Goal: Navigation & Orientation: Go to known website

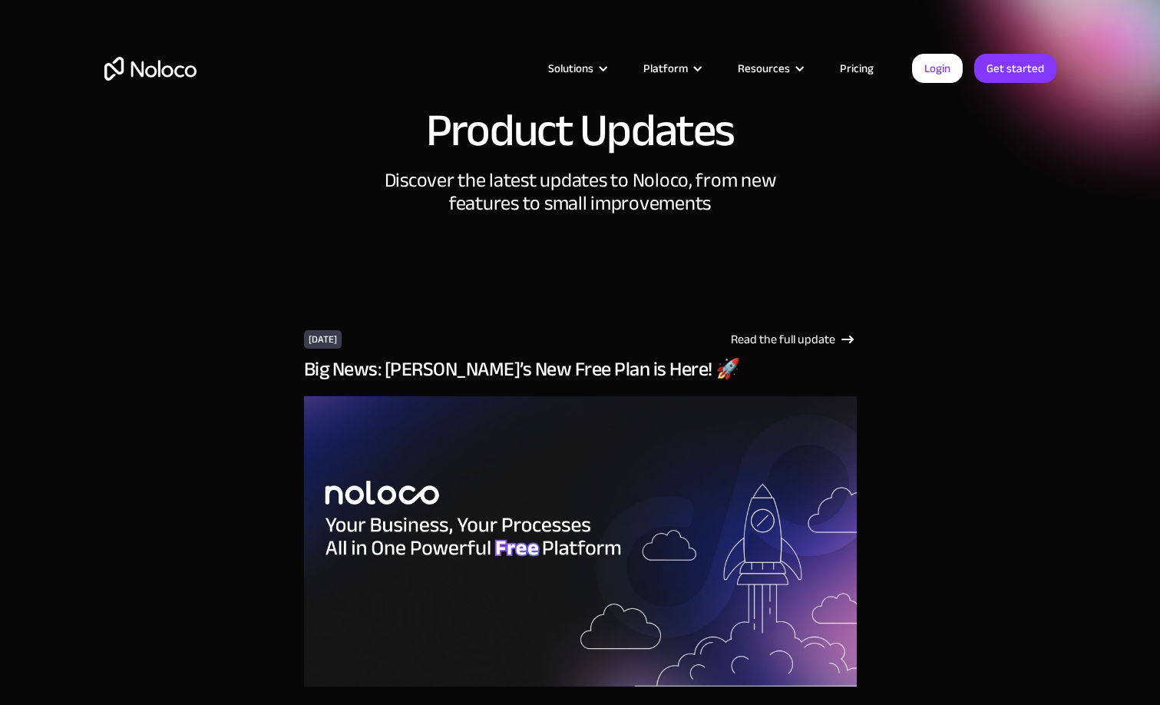
click at [157, 63] on img "home" at bounding box center [150, 69] width 92 height 24
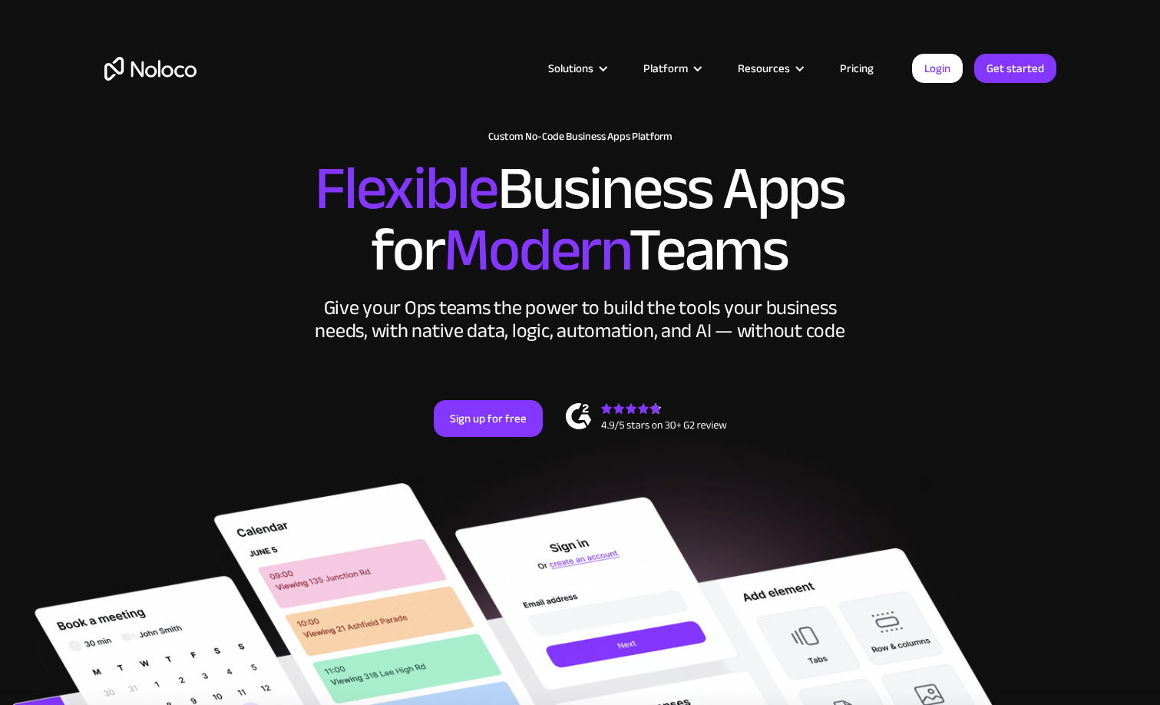
click at [169, 65] on img "home" at bounding box center [150, 69] width 92 height 24
